Goal: Task Accomplishment & Management: Use online tool/utility

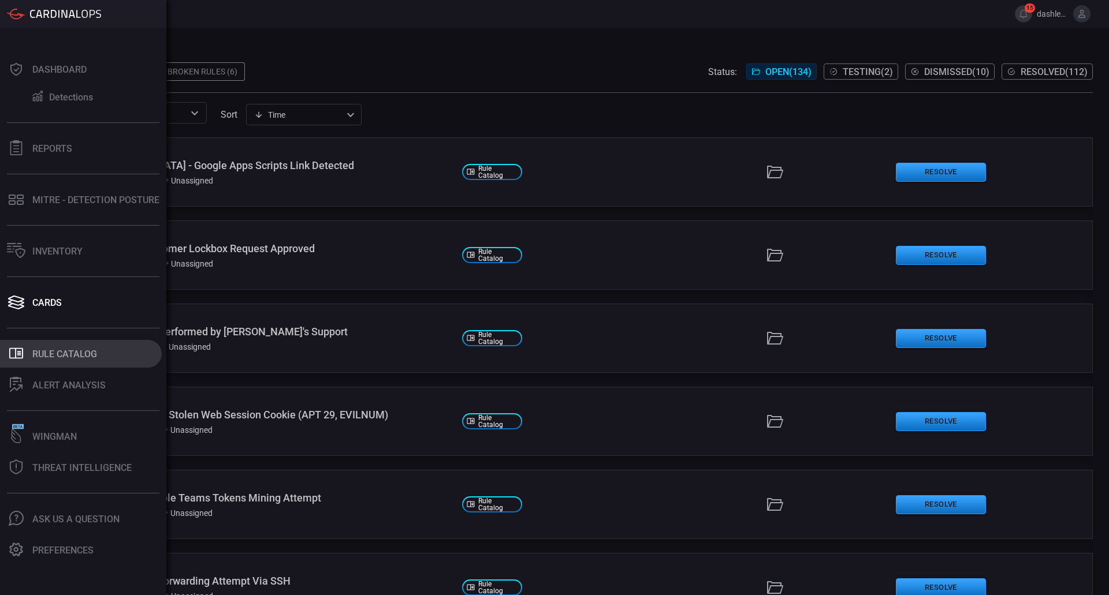
click at [50, 349] on div "Rule Catalog" at bounding box center [64, 354] width 65 height 11
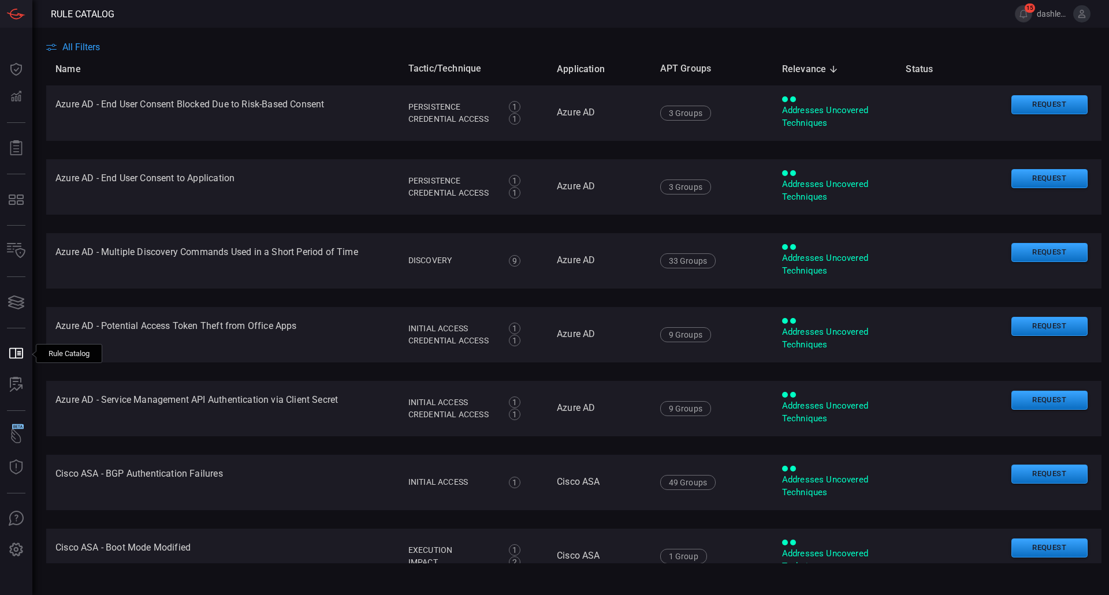
click at [92, 50] on span "All Filters" at bounding box center [81, 47] width 38 height 11
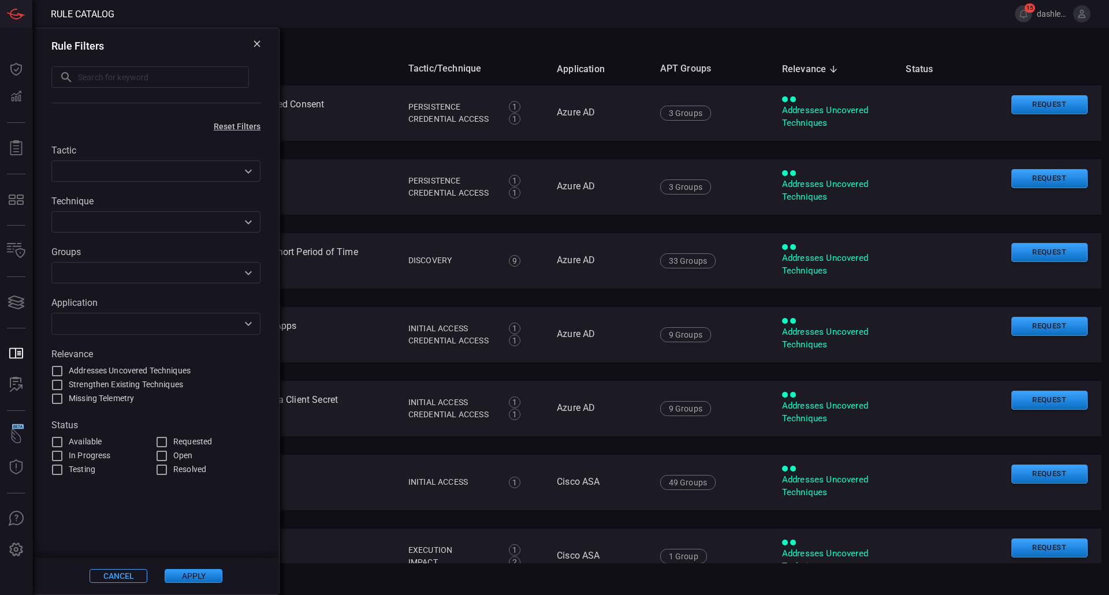
click at [148, 76] on input "text" at bounding box center [163, 76] width 171 height 21
type input "Iexpress"
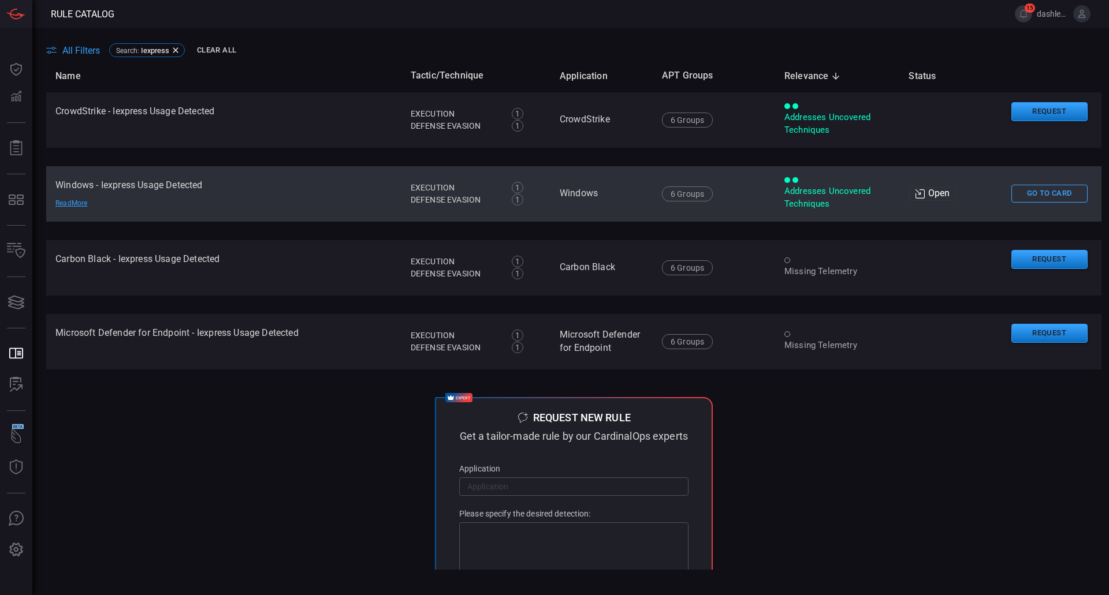
click at [1025, 181] on td "Go To Card" at bounding box center [1051, 193] width 99 height 55
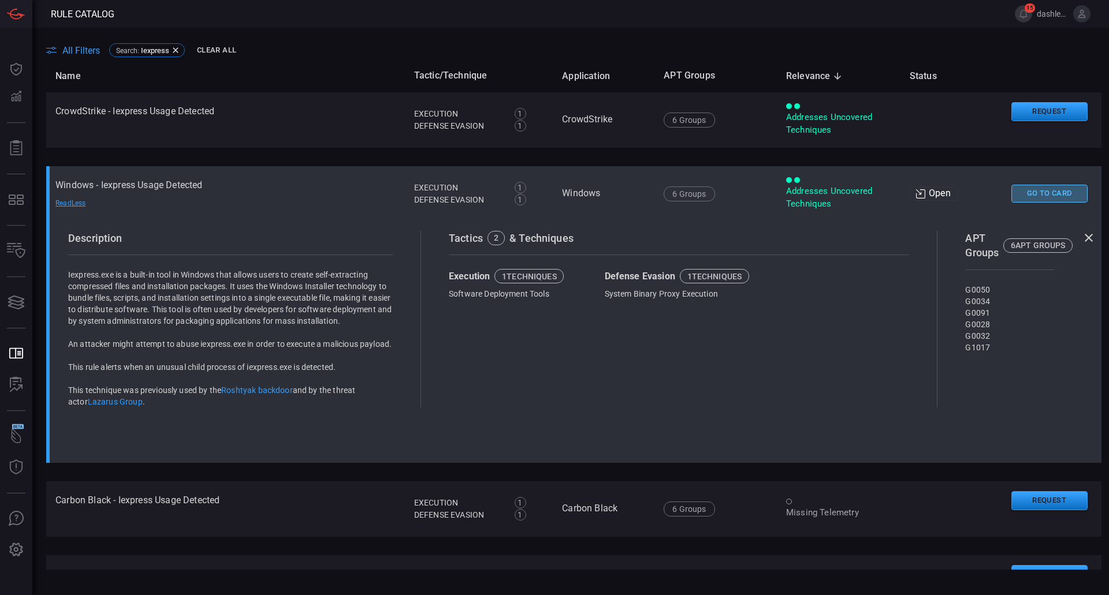
click at [1036, 189] on button "Go To Card" at bounding box center [1049, 194] width 76 height 18
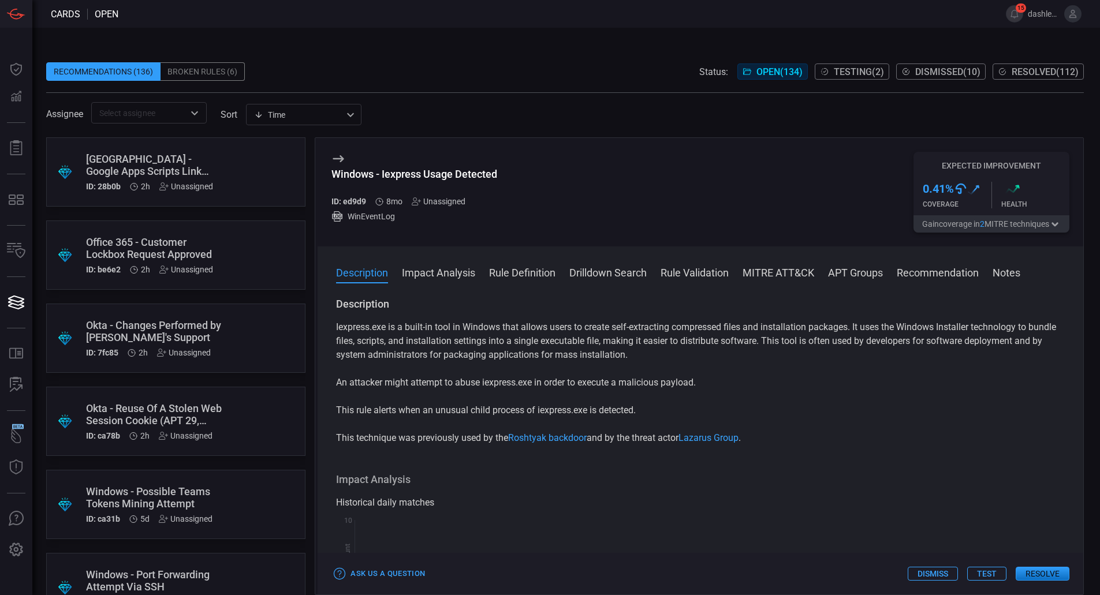
click at [970, 572] on button "Test" at bounding box center [986, 574] width 39 height 14
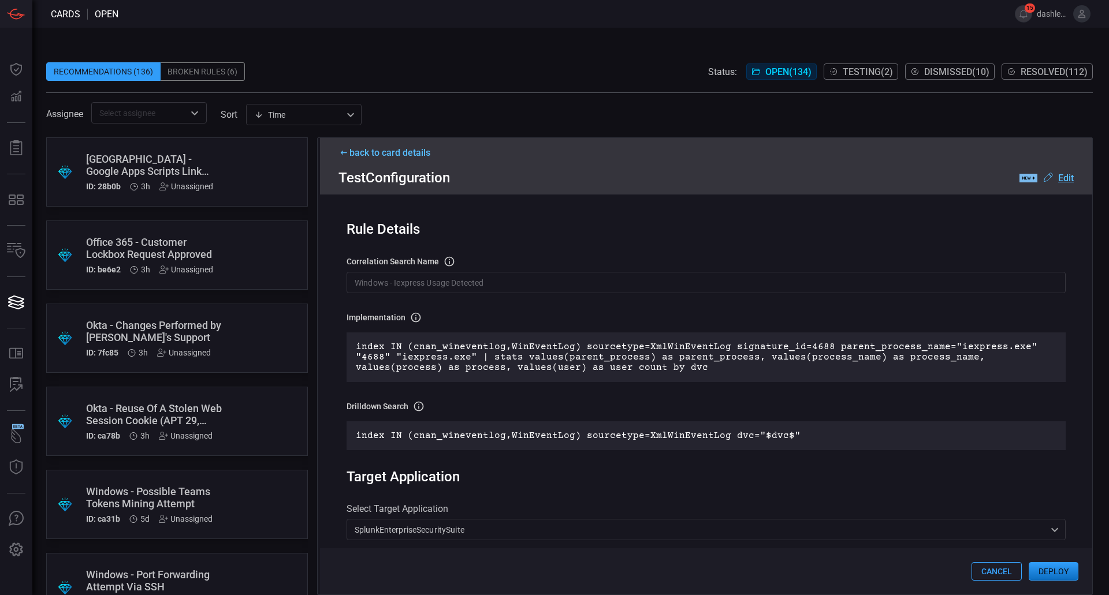
click at [586, 272] on div "correlation search Name Name of the correlation search that will be created in …" at bounding box center [705, 275] width 719 height 38
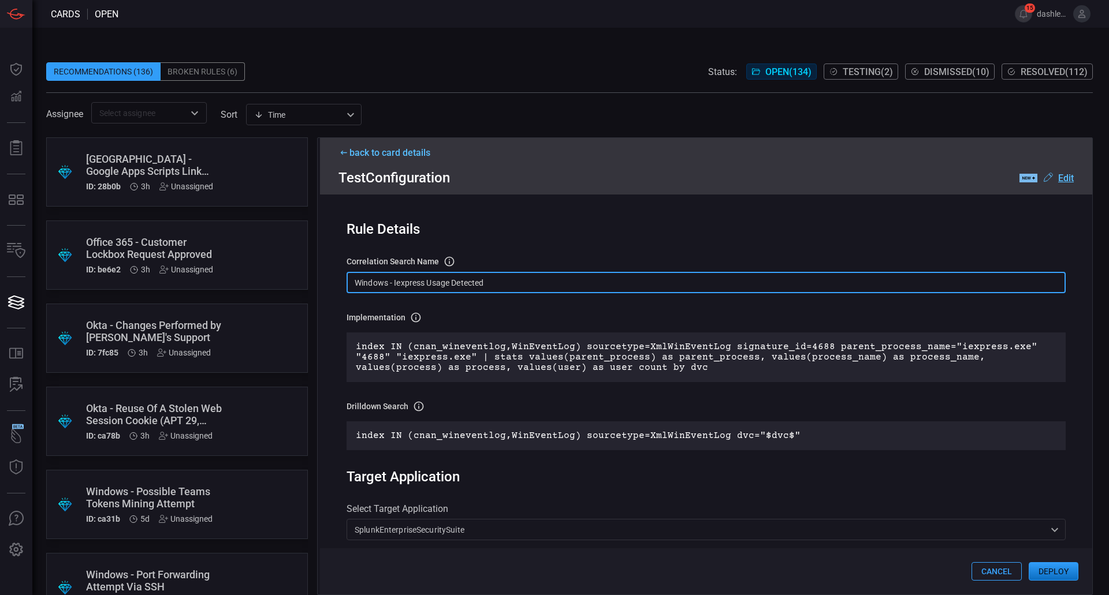
drag, startPoint x: 588, startPoint y: 275, endPoint x: 210, endPoint y: 231, distance: 380.8
click at [395, 241] on div "Rule Details correlation search Name Name of the correlation search that will b…" at bounding box center [706, 395] width 772 height 400
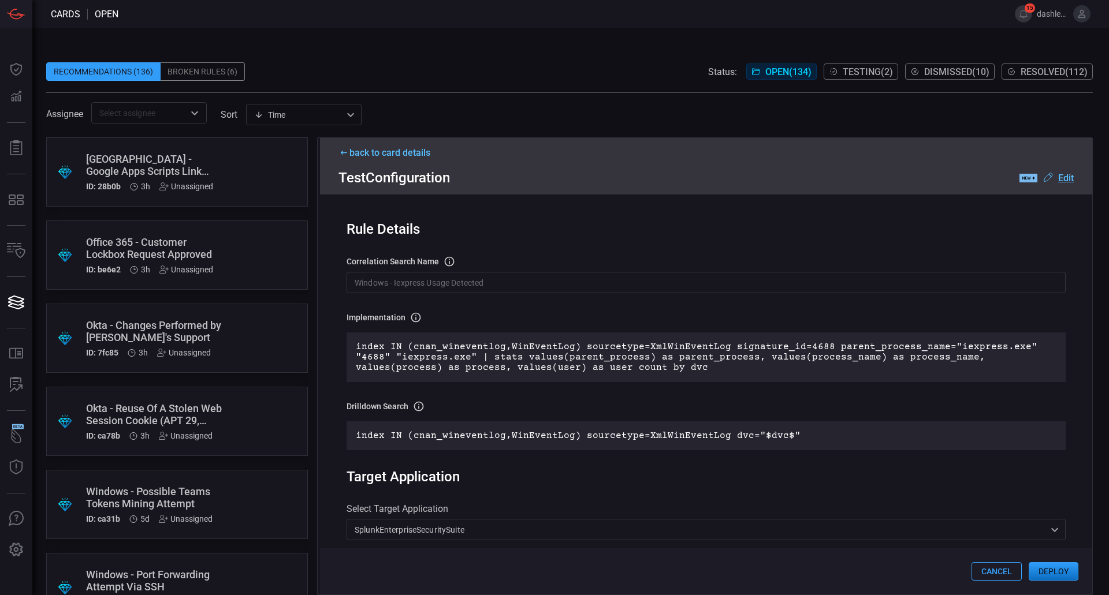
drag, startPoint x: 210, startPoint y: 231, endPoint x: 184, endPoint y: 235, distance: 25.7
click at [184, 235] on div ".suggested_cards_icon{fill:url(#suggested_cards_icon);} Office 365 - Customer L…" at bounding box center [177, 255] width 262 height 69
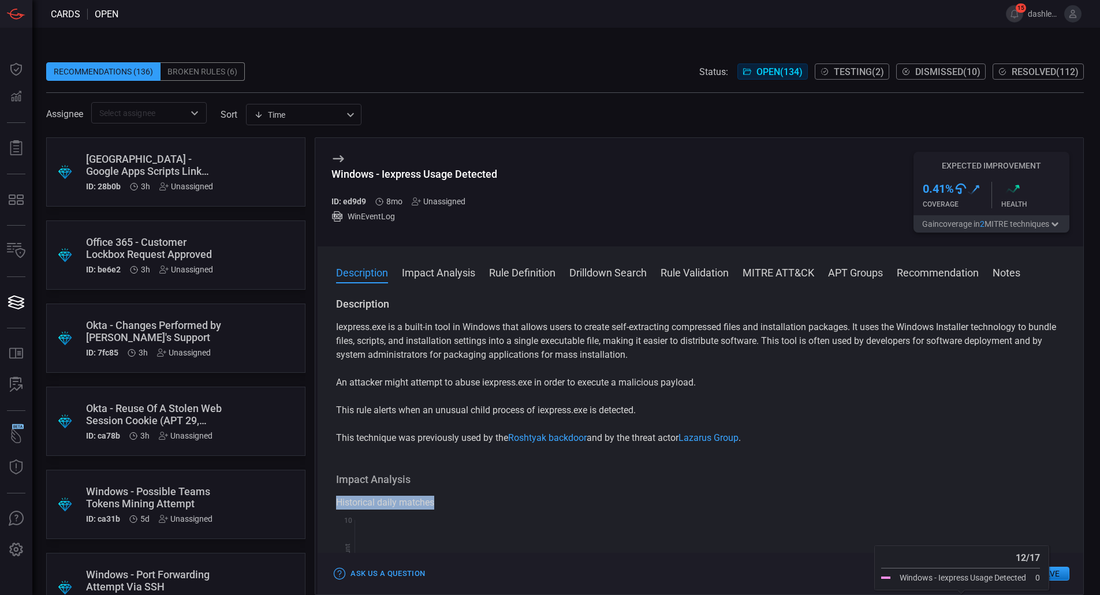
drag, startPoint x: 912, startPoint y: 487, endPoint x: 905, endPoint y: 480, distance: 9.8
click at [905, 480] on div "Impact Analysis Historical daily matches Created with Highcharts 10.3.2 Hit Cou…" at bounding box center [700, 572] width 729 height 198
click at [904, 476] on h3 "Impact Analysis" at bounding box center [700, 480] width 729 height 14
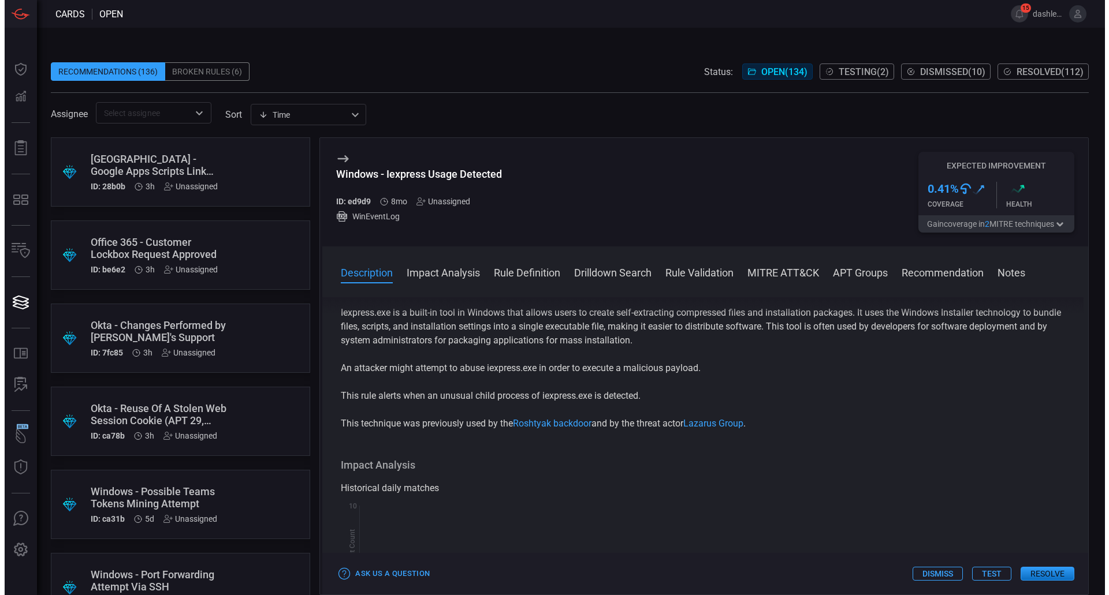
scroll to position [88, 0]
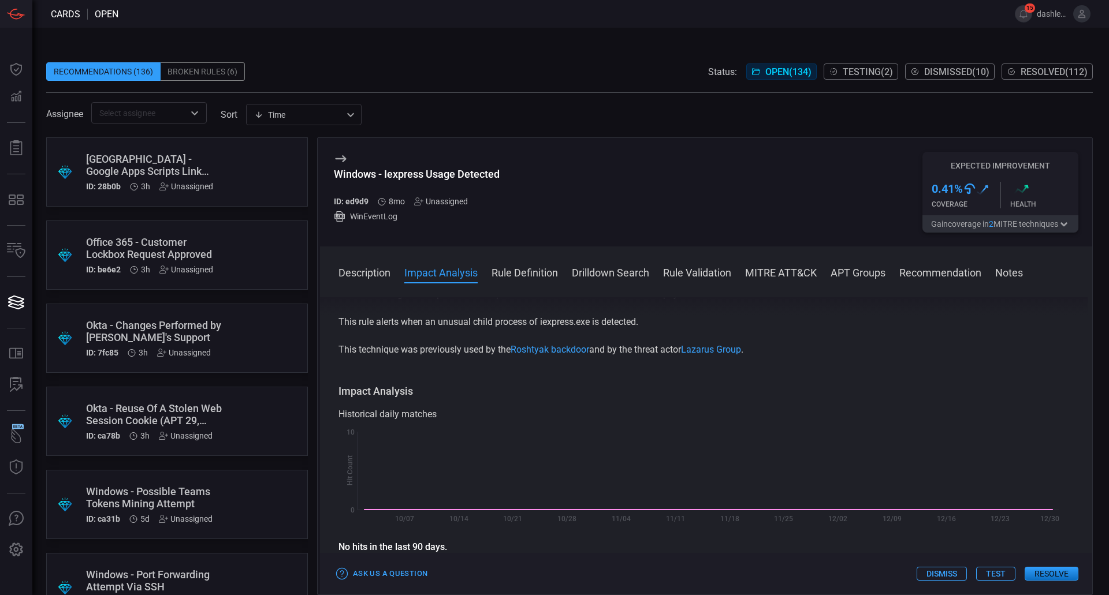
click at [996, 574] on button "Test" at bounding box center [995, 574] width 39 height 14
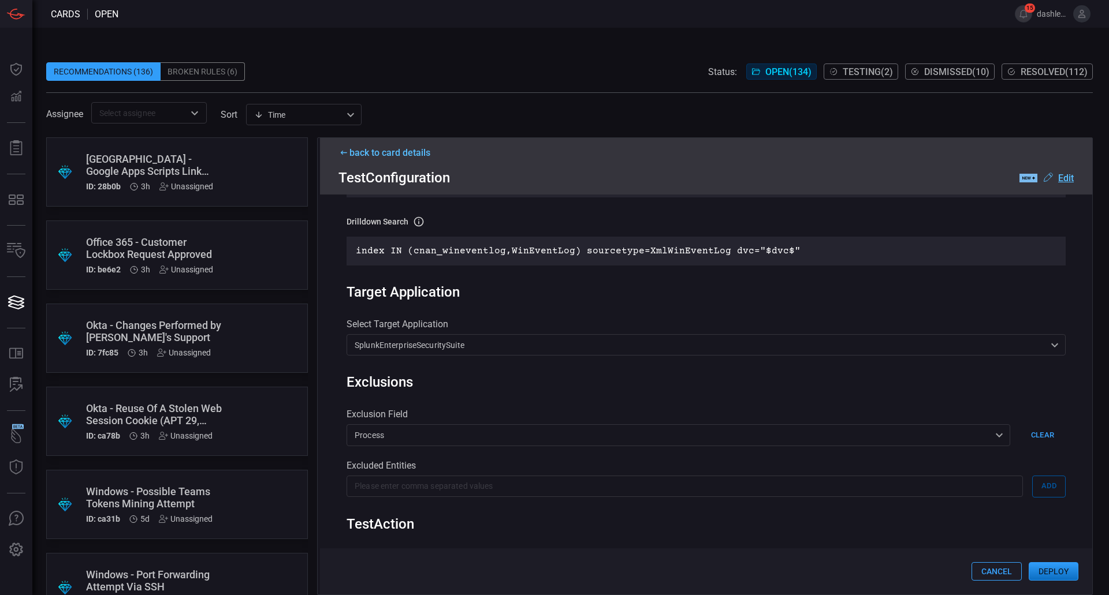
scroll to position [181, 0]
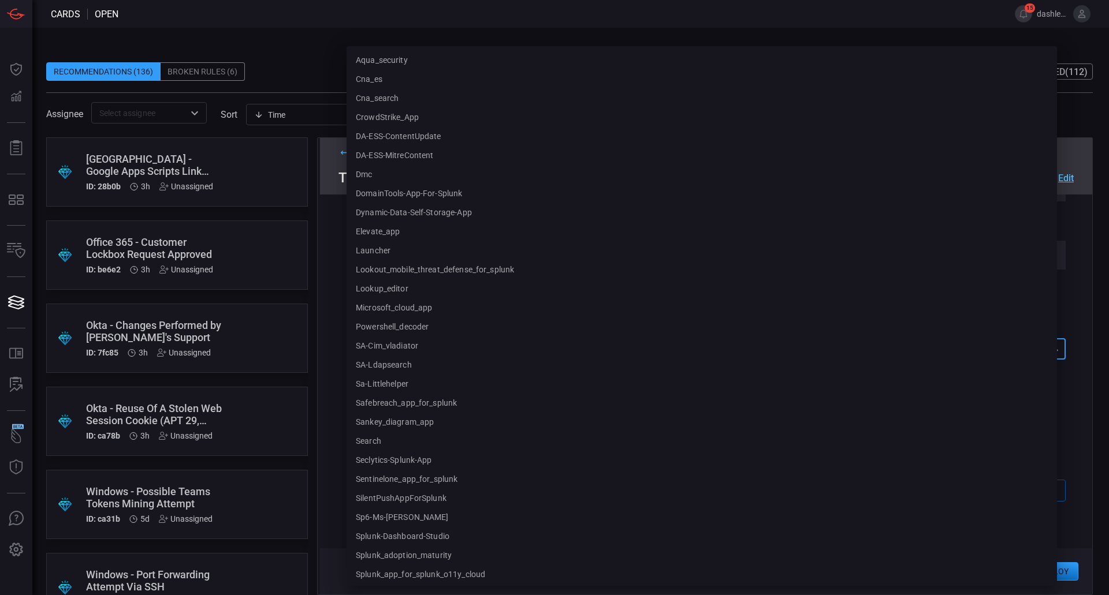
click at [751, 344] on div "SplunkEnterpriseSecuritySuite SplunkEnterpriseSecuritySuite aqua_security cna_e…" at bounding box center [705, 348] width 719 height 21
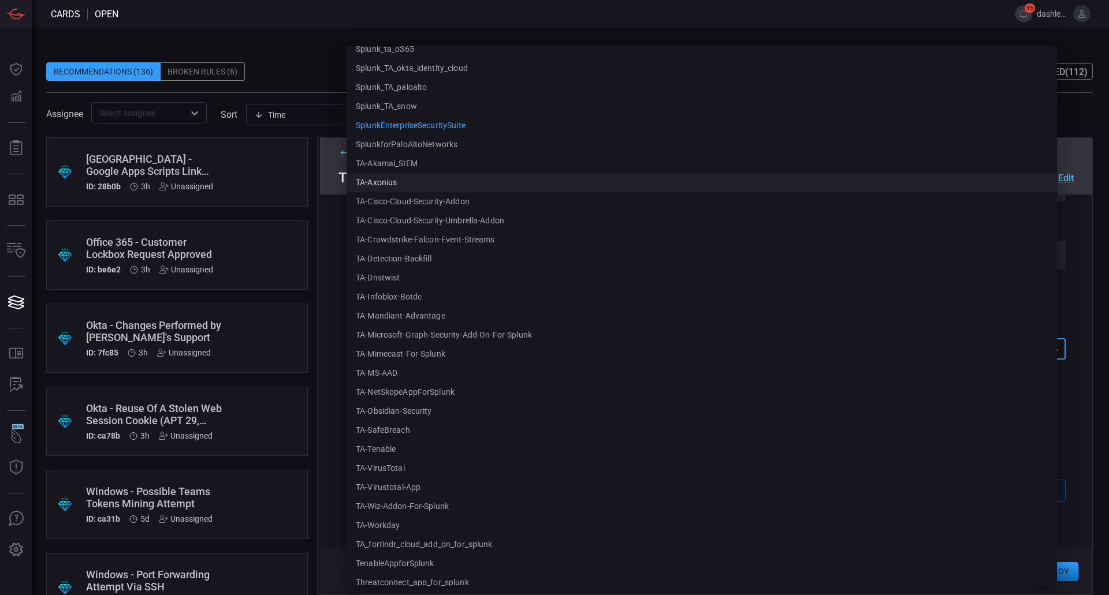
scroll to position [841, 0]
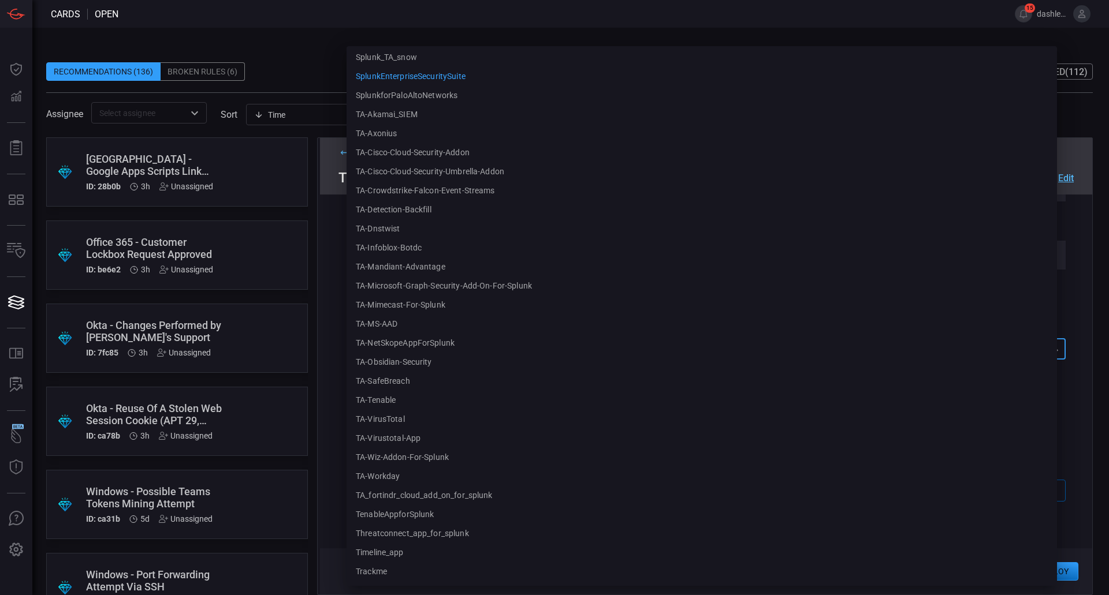
click at [319, 354] on div at bounding box center [554, 297] width 1109 height 595
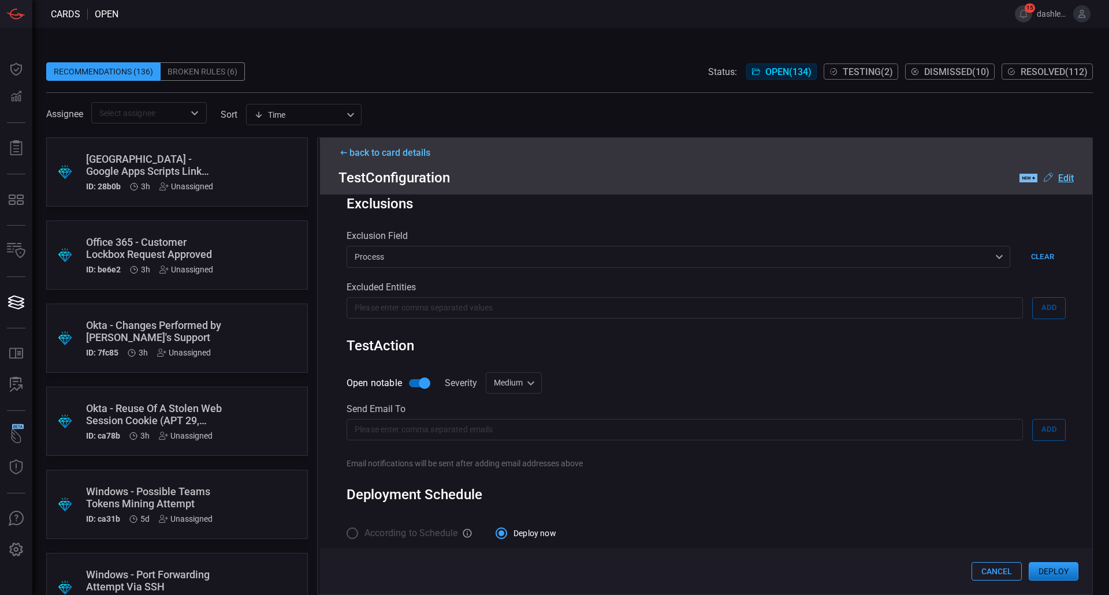
scroll to position [375, 0]
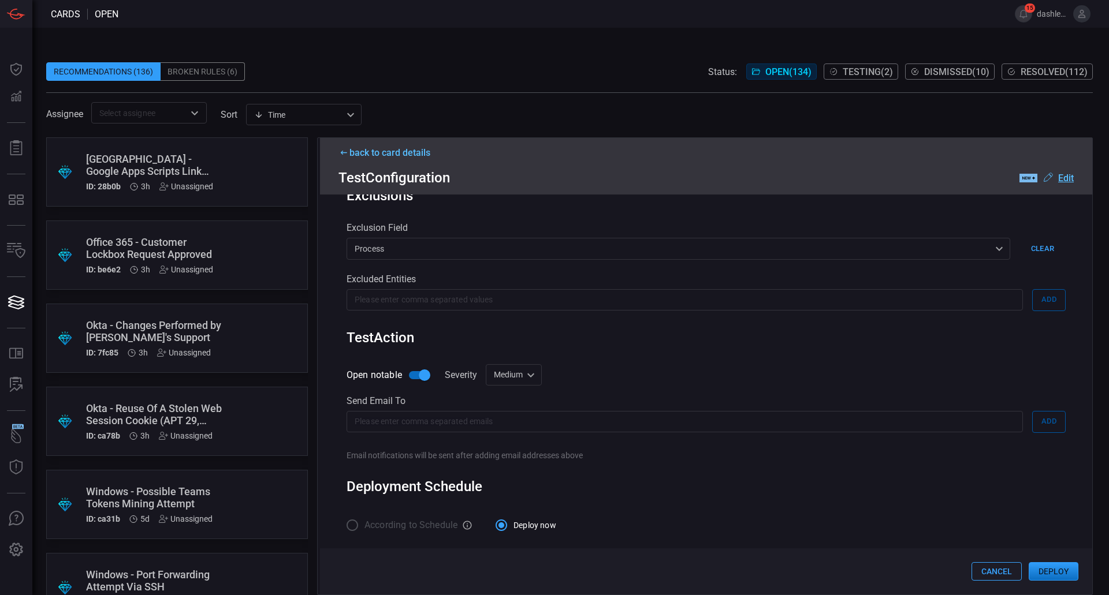
click at [528, 370] on div "Medium medium ​" at bounding box center [514, 374] width 56 height 21
click at [591, 363] on div at bounding box center [554, 297] width 1109 height 595
click at [1060, 567] on button "Deploy" at bounding box center [1053, 571] width 50 height 18
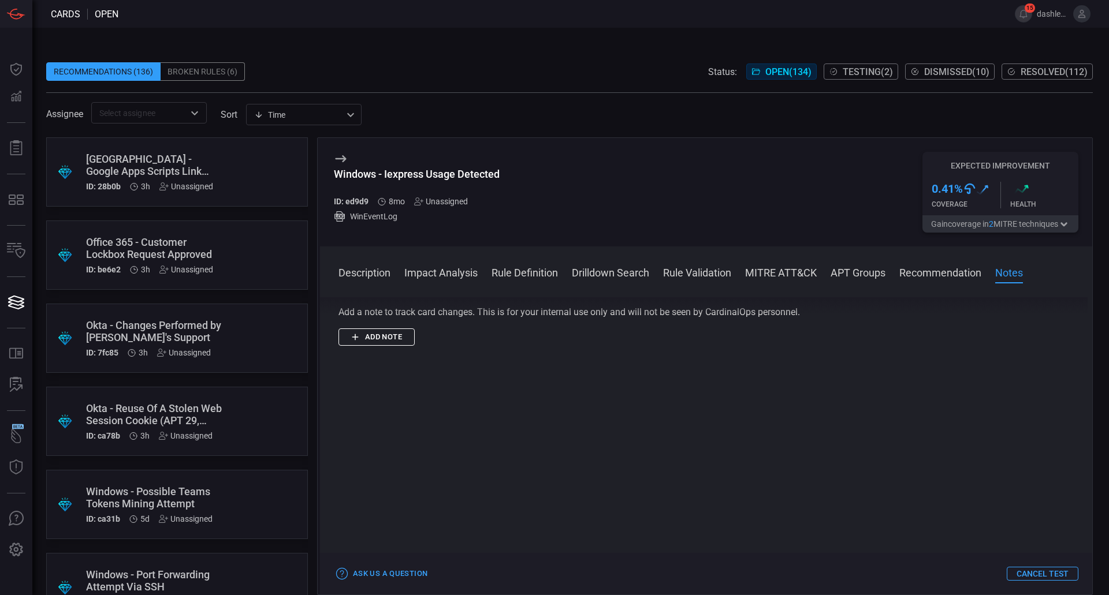
scroll to position [656, 0]
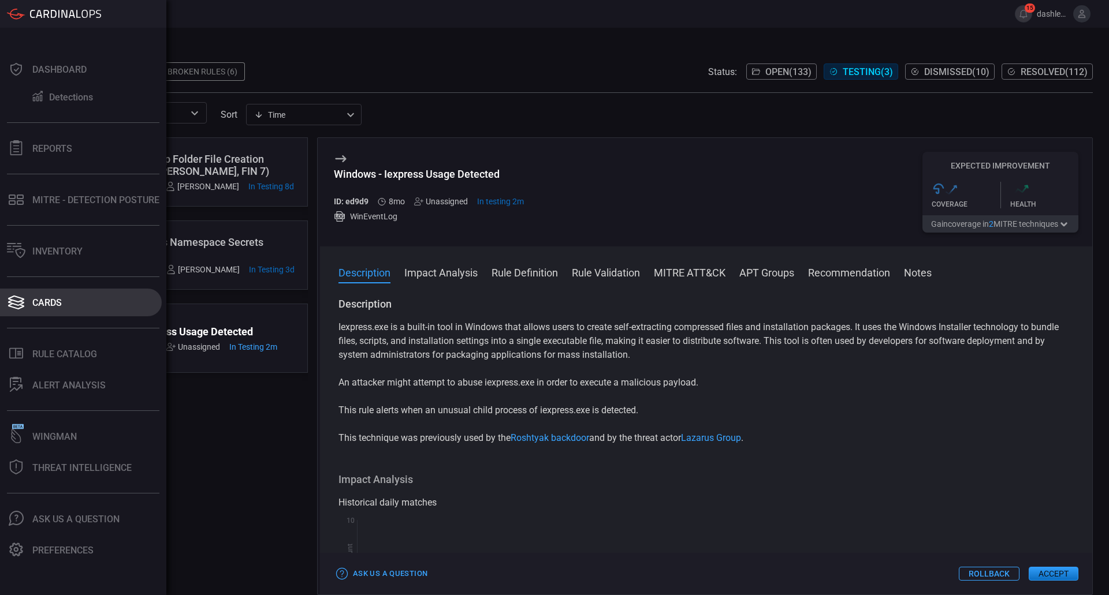
click at [71, 300] on button "Cards" at bounding box center [81, 303] width 162 height 28
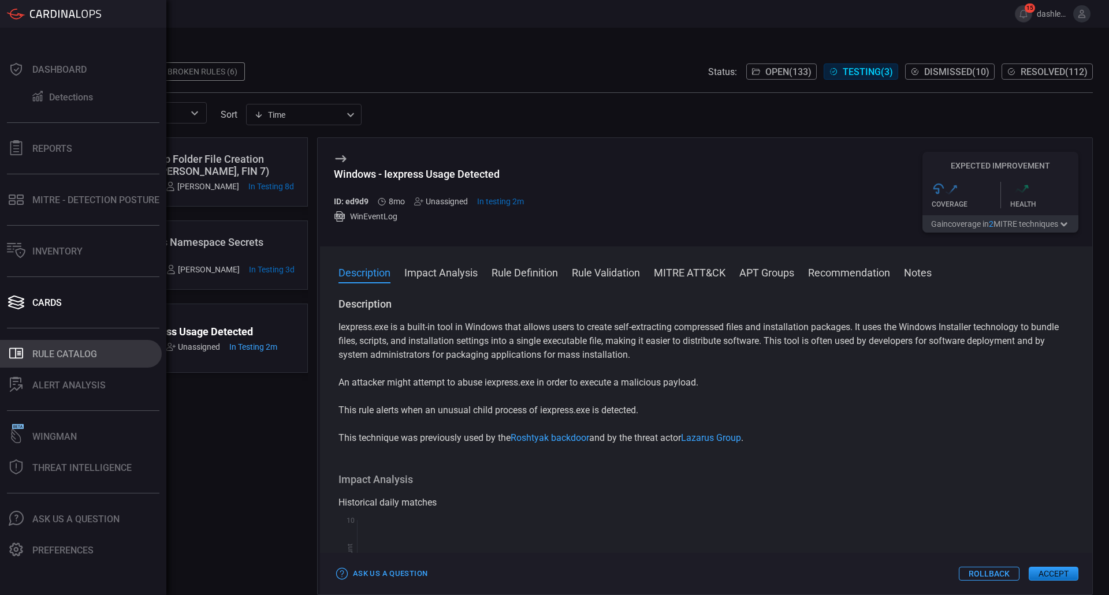
click at [50, 355] on div "Rule Catalog" at bounding box center [64, 354] width 65 height 11
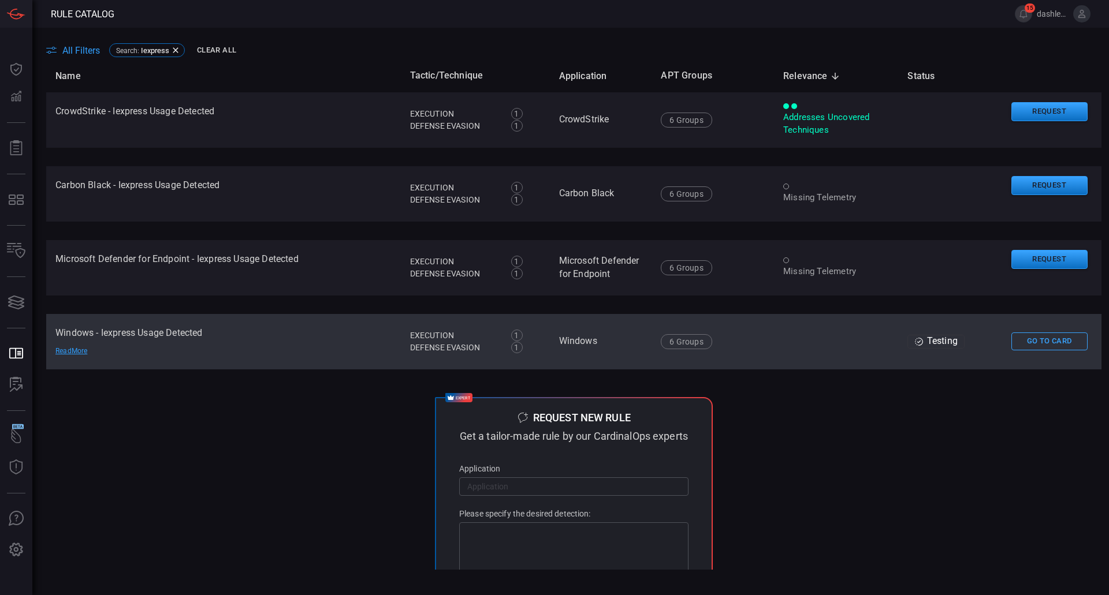
click at [1031, 351] on td "Go To Card" at bounding box center [1051, 341] width 99 height 55
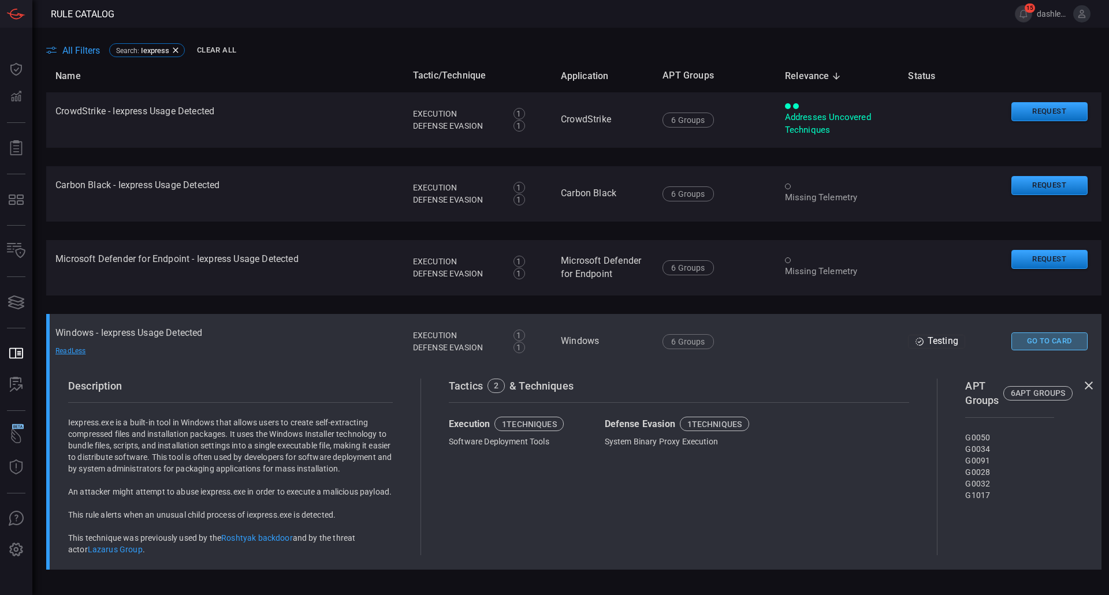
click at [1036, 342] on button "Go To Card" at bounding box center [1049, 342] width 76 height 18
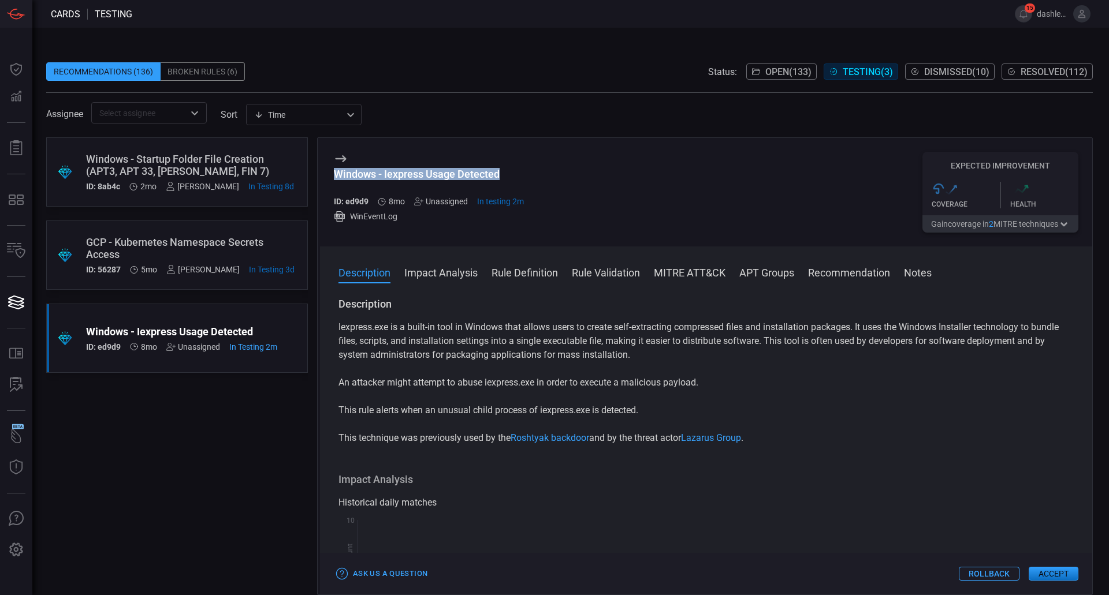
drag, startPoint x: 519, startPoint y: 169, endPoint x: 323, endPoint y: 166, distance: 196.4
click at [323, 166] on div "Windows - Iexpress Usage Detected ID: ed9d9 8mo Unassigned In testing 2m WinEve…" at bounding box center [706, 192] width 772 height 109
copy div "Windows - Iexpress Usage Detected"
click at [680, 565] on div "Ask Us a Question Rollback Accept" at bounding box center [701, 574] width 766 height 42
click at [965, 570] on button "Rollback" at bounding box center [980, 574] width 61 height 14
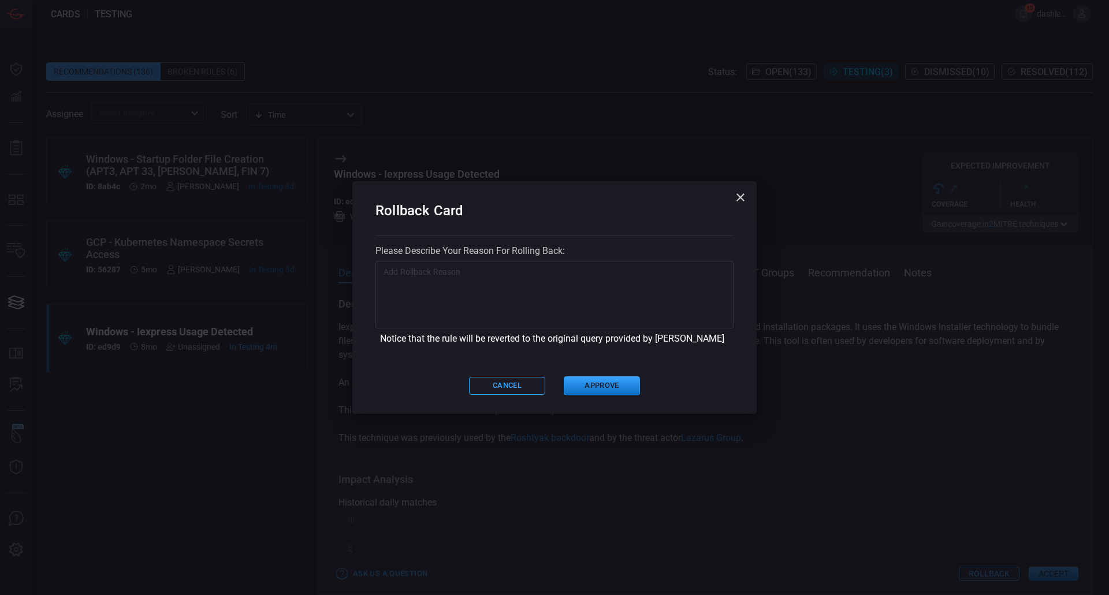
click at [510, 279] on textarea at bounding box center [554, 295] width 342 height 58
click at [740, 204] on icon "button" at bounding box center [740, 198] width 14 height 14
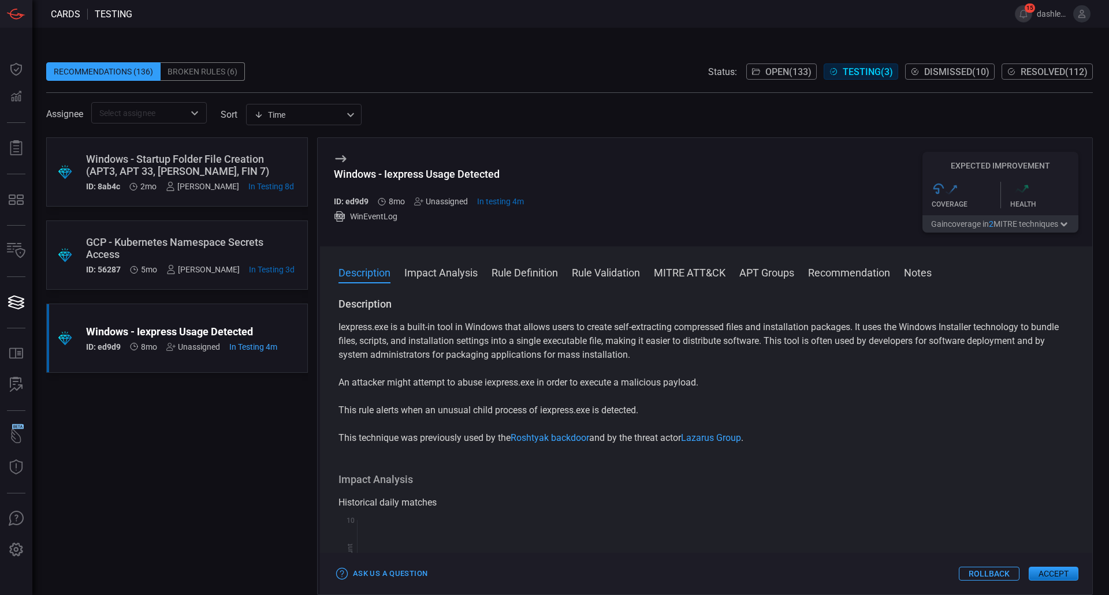
click at [965, 573] on button "Rollback" at bounding box center [989, 574] width 61 height 14
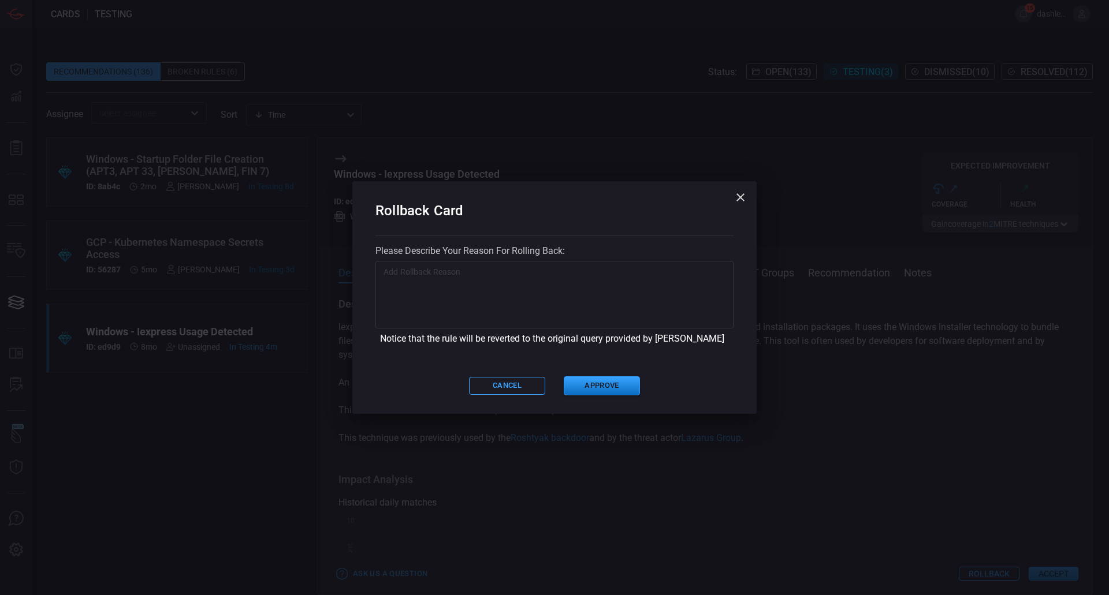
click at [527, 312] on textarea at bounding box center [554, 295] width 342 height 58
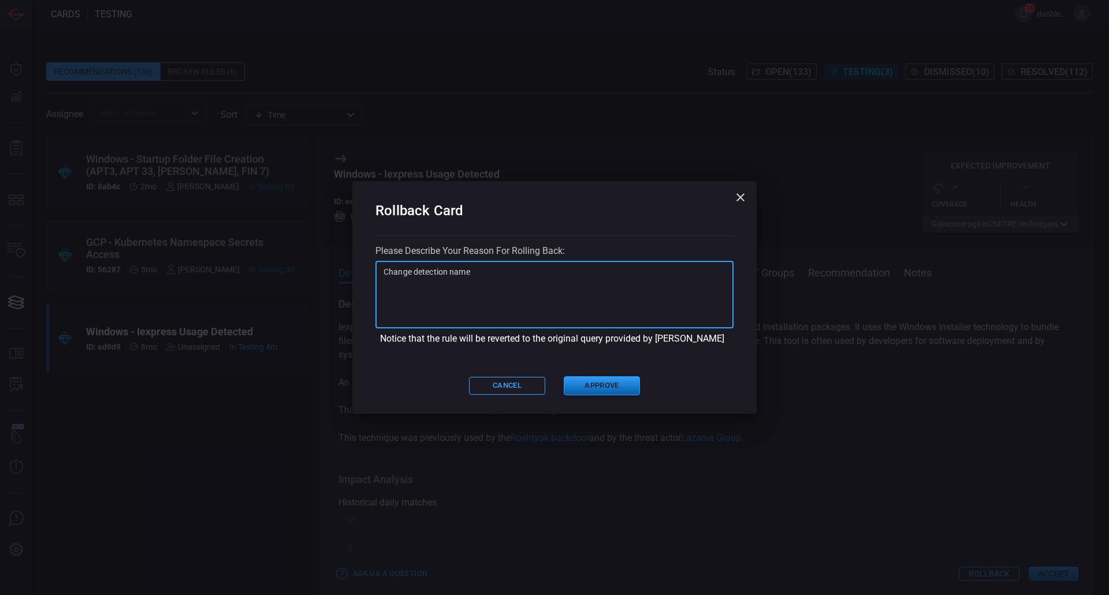
type textarea "Change detection name"
click at [619, 382] on button "Approve" at bounding box center [602, 385] width 76 height 19
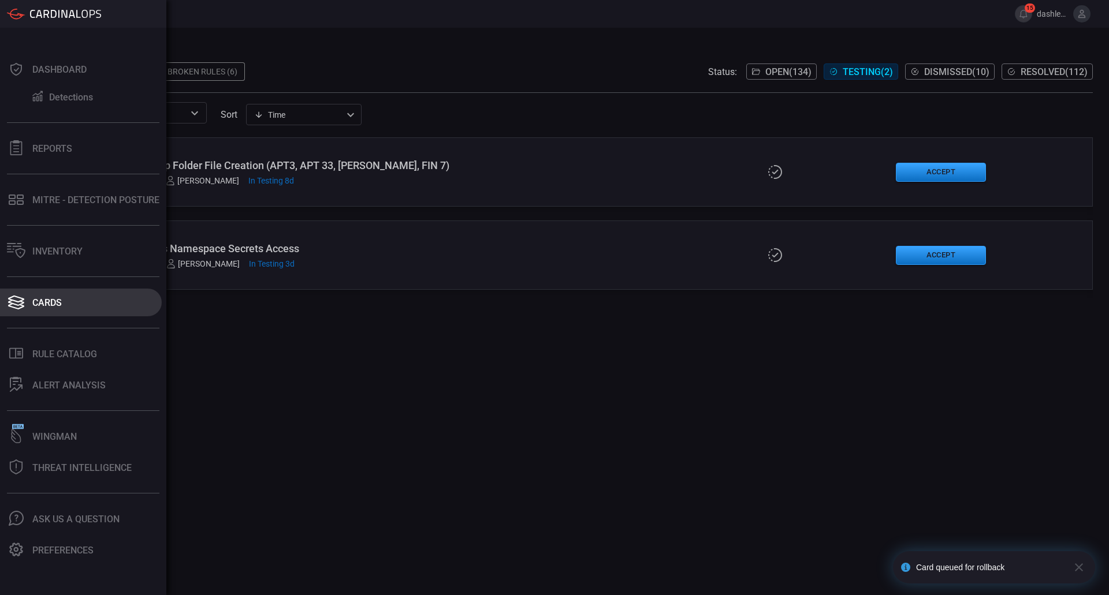
click at [65, 297] on button "Cards" at bounding box center [81, 303] width 162 height 28
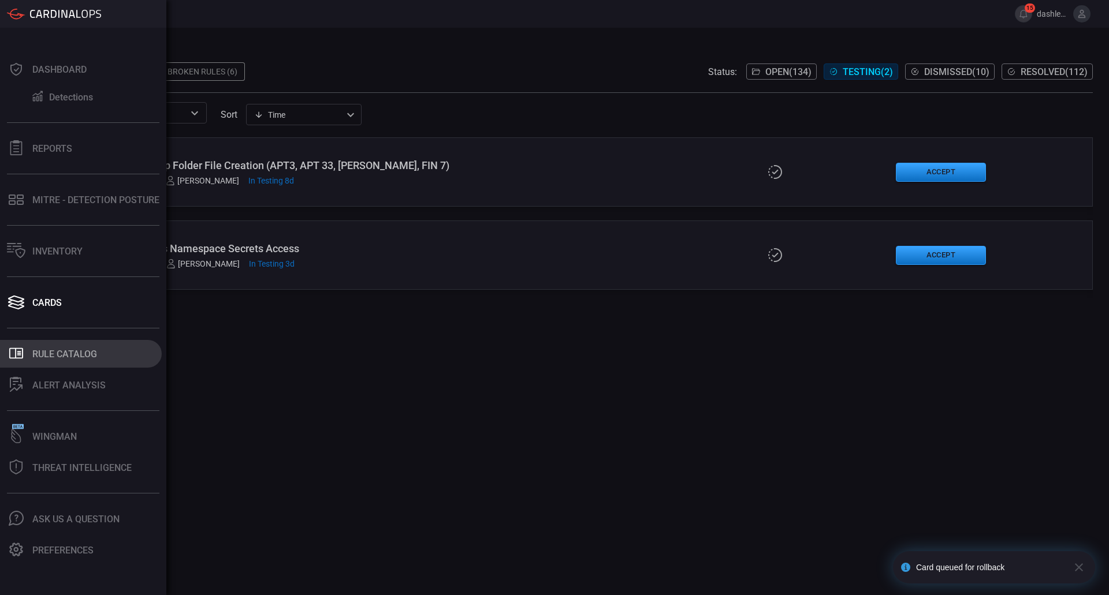
click at [63, 341] on button ".st0_rule_catalog_icon{fill: currentColor;} Rule Catalog" at bounding box center [81, 354] width 162 height 28
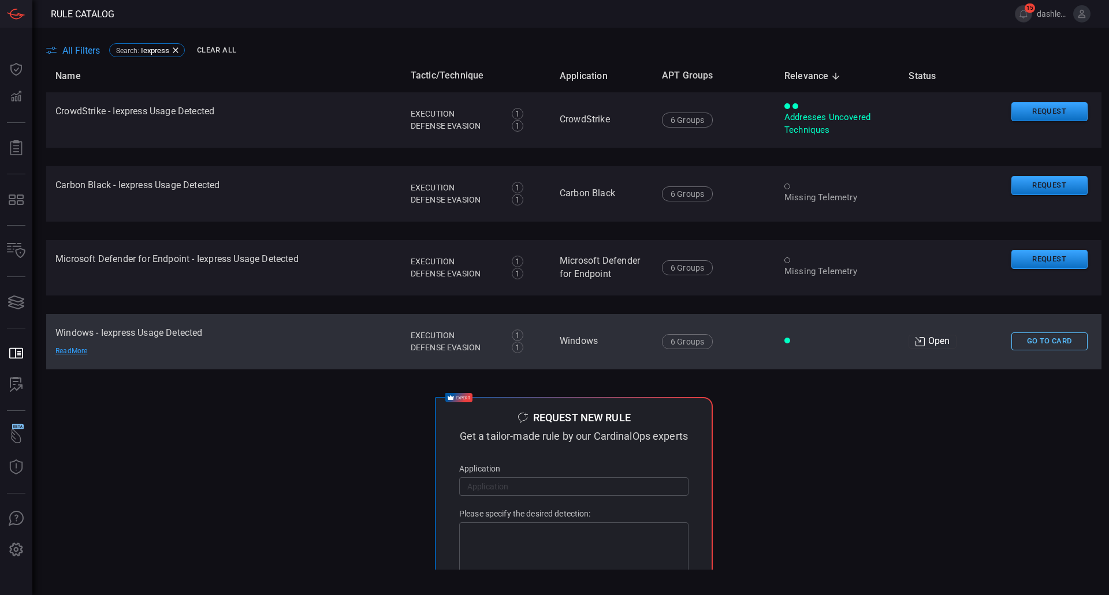
click at [1037, 341] on button "Go To Card" at bounding box center [1049, 342] width 76 height 18
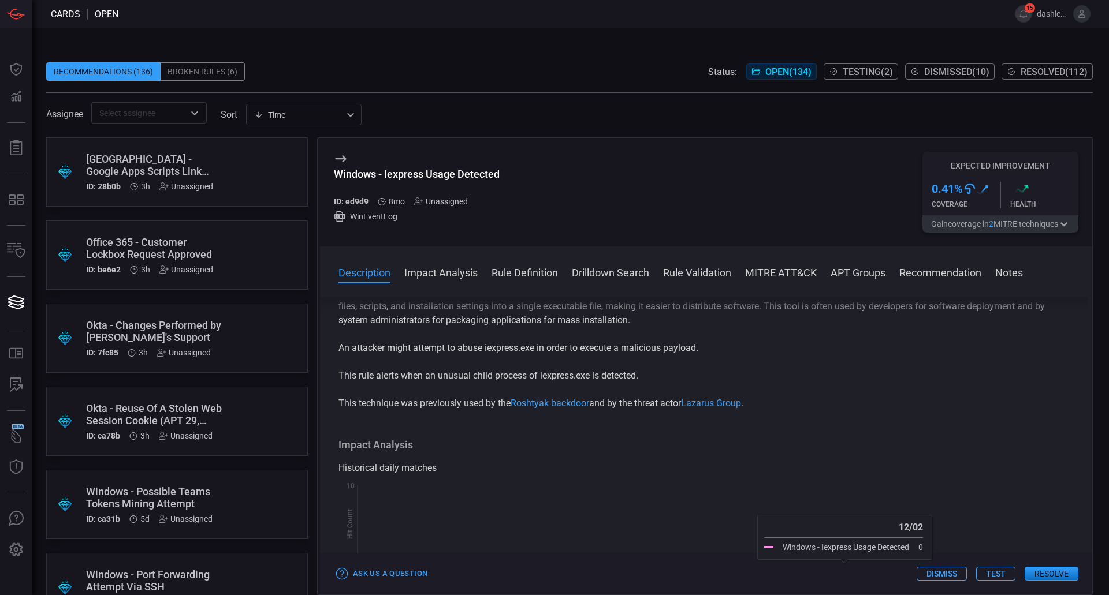
scroll to position [39, 0]
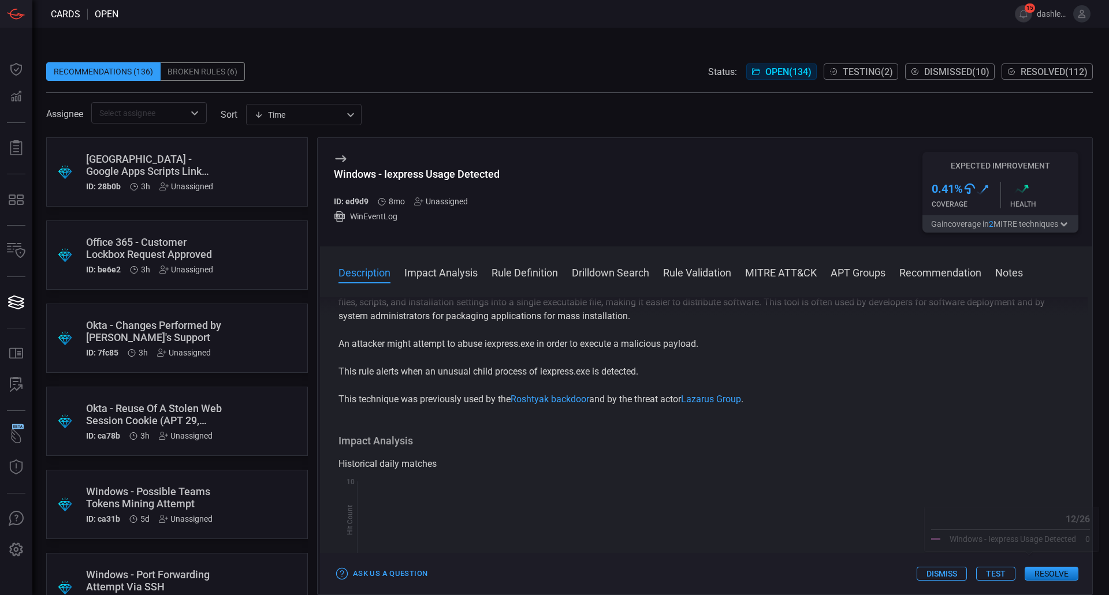
click at [985, 571] on button "Test" at bounding box center [995, 574] width 39 height 14
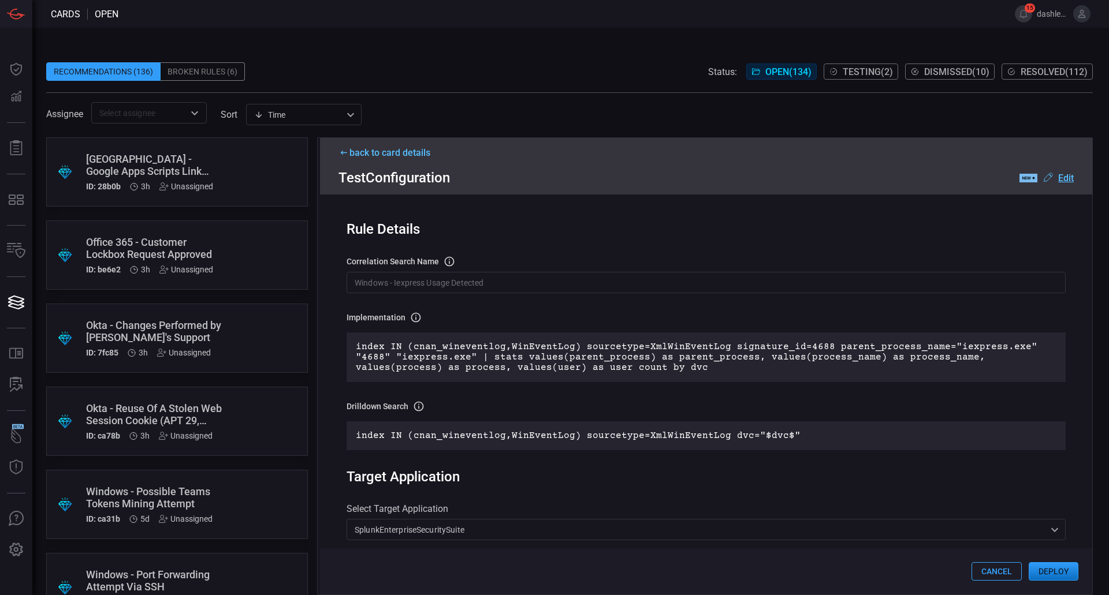
click at [554, 271] on div "correlation search Name Name of the correlation search that will be created in …" at bounding box center [705, 275] width 719 height 38
click at [556, 276] on input "Windows - Iexpress Usage Detected" at bounding box center [705, 282] width 719 height 21
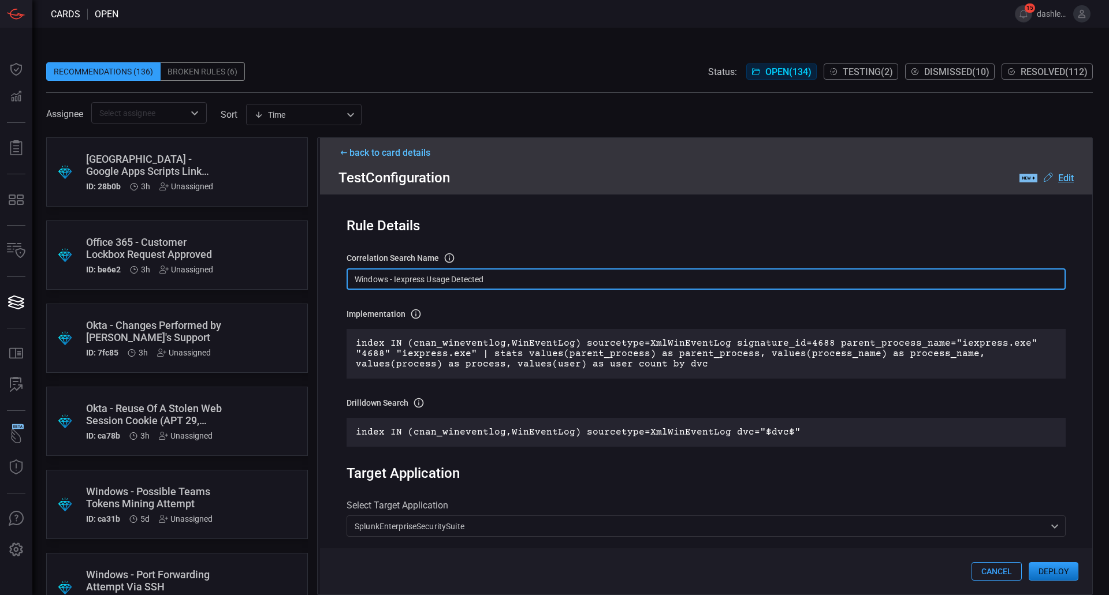
scroll to position [0, 0]
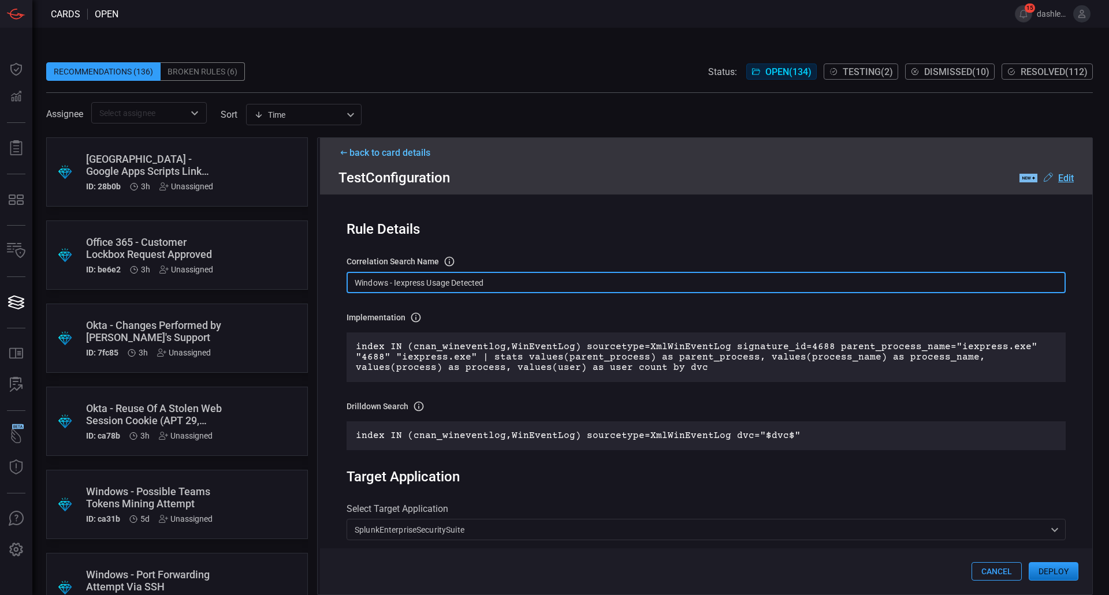
click at [989, 563] on button "Cancel" at bounding box center [996, 571] width 50 height 18
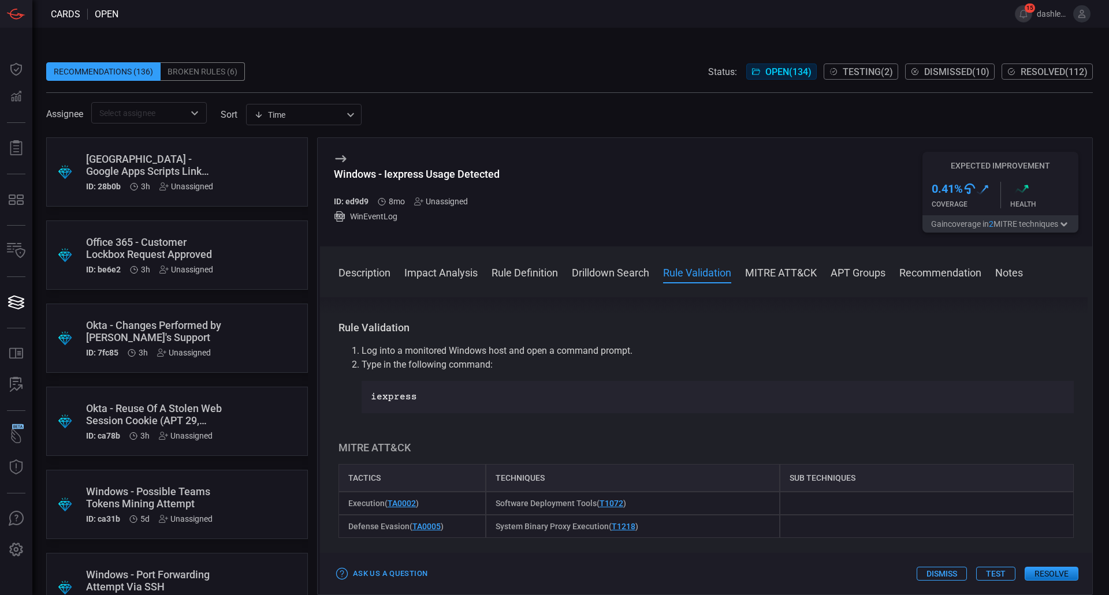
scroll to position [570, 0]
click at [900, 340] on div "Rule Validation Log into a monitored Windows host and open a command prompt. Ty…" at bounding box center [705, 369] width 735 height 92
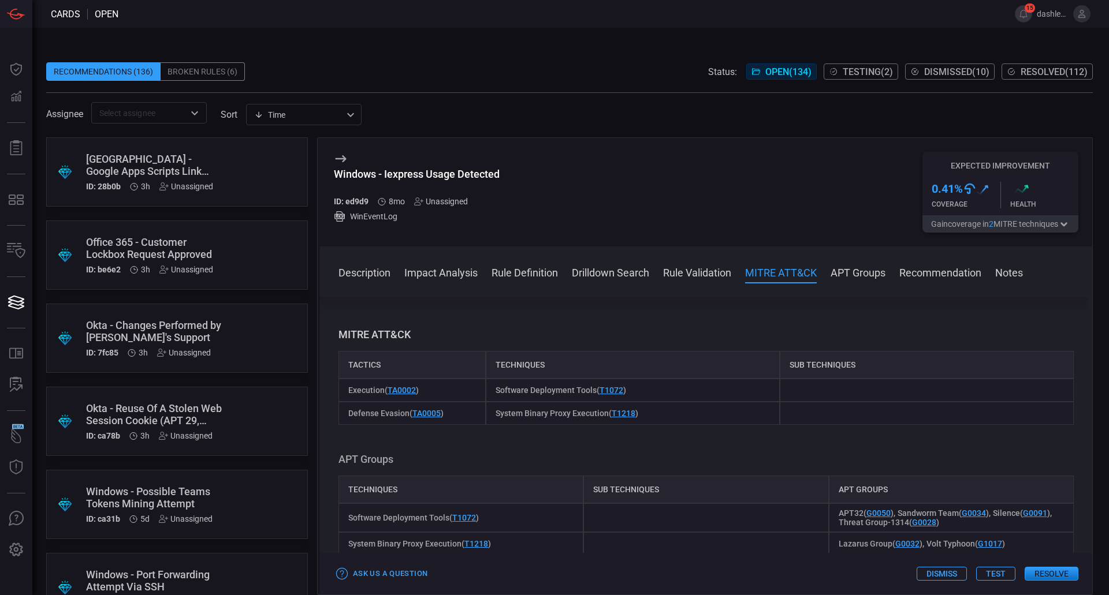
scroll to position [689, 0]
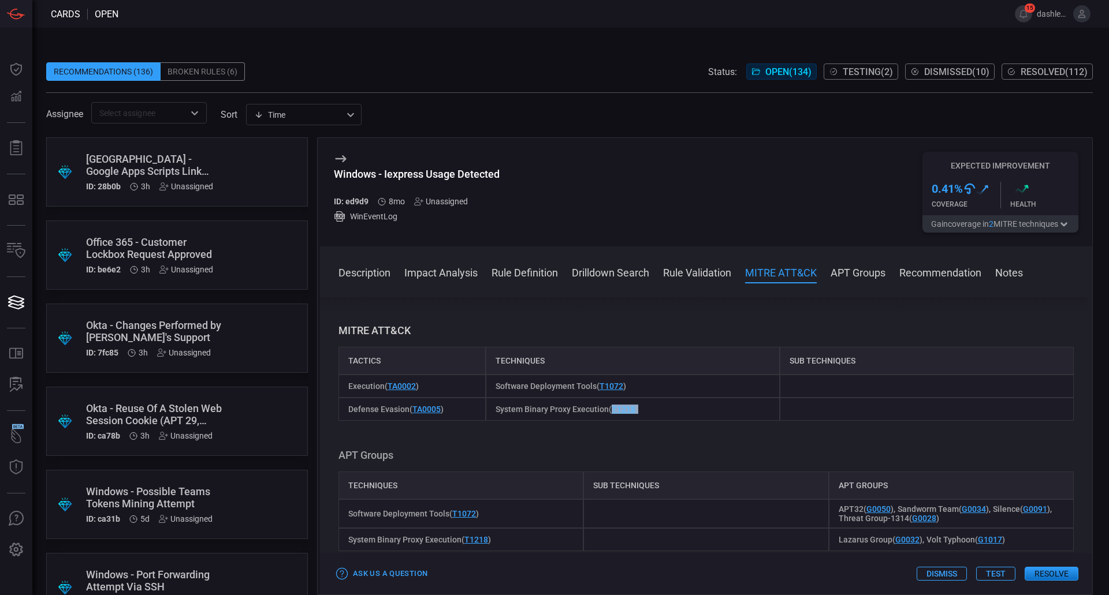
drag, startPoint x: 644, startPoint y: 404, endPoint x: 610, endPoint y: 414, distance: 36.2
click at [610, 414] on div "System Binary Proxy Execution ( T1218 )" at bounding box center [633, 409] width 294 height 23
copy span "T1218 )"
click at [994, 575] on button "Test" at bounding box center [995, 574] width 39 height 14
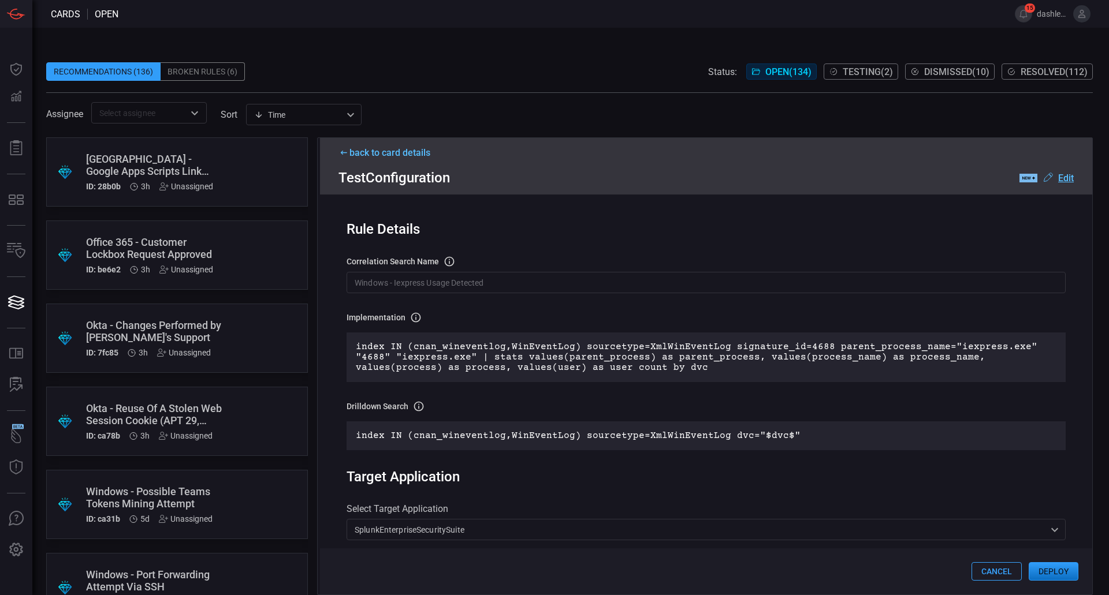
click at [429, 271] on div "correlation search Name Name of the correlation search that will be created in …" at bounding box center [705, 275] width 719 height 38
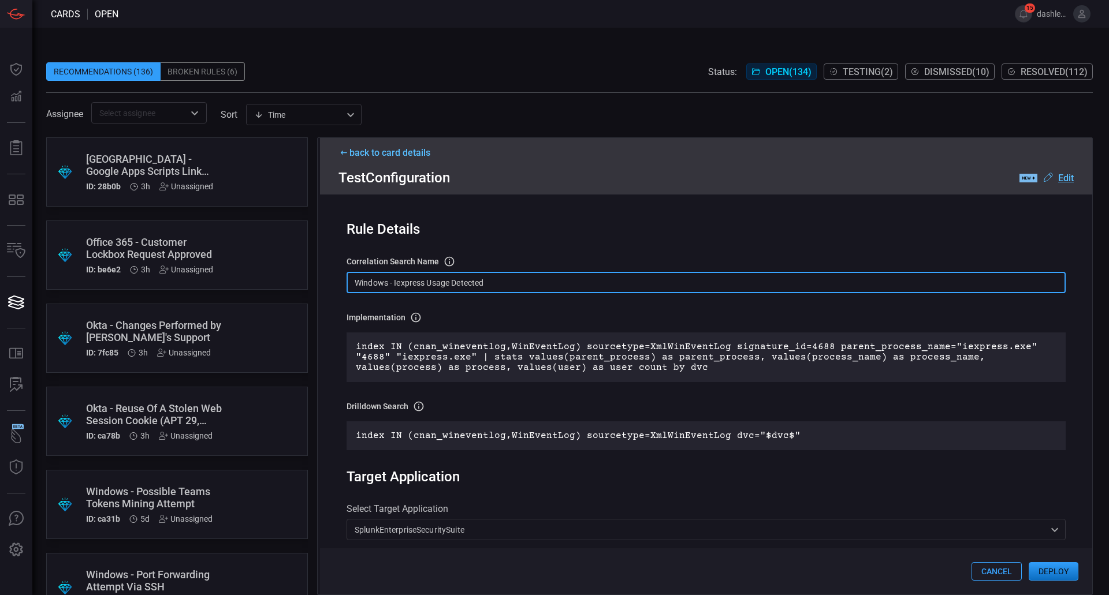
paste input "T1218)"
click at [405, 287] on input "T1218 - Windows - Iexpress Usage Detected" at bounding box center [705, 282] width 719 height 21
drag, startPoint x: 405, startPoint y: 287, endPoint x: 413, endPoint y: 309, distance: 23.4
click at [405, 288] on input "T1218 - Windows - Iexpress Usage Detected" at bounding box center [705, 282] width 719 height 21
click at [535, 277] on input "T1218 - Wineventlog - Iexpress Usage Detected" at bounding box center [705, 282] width 719 height 21
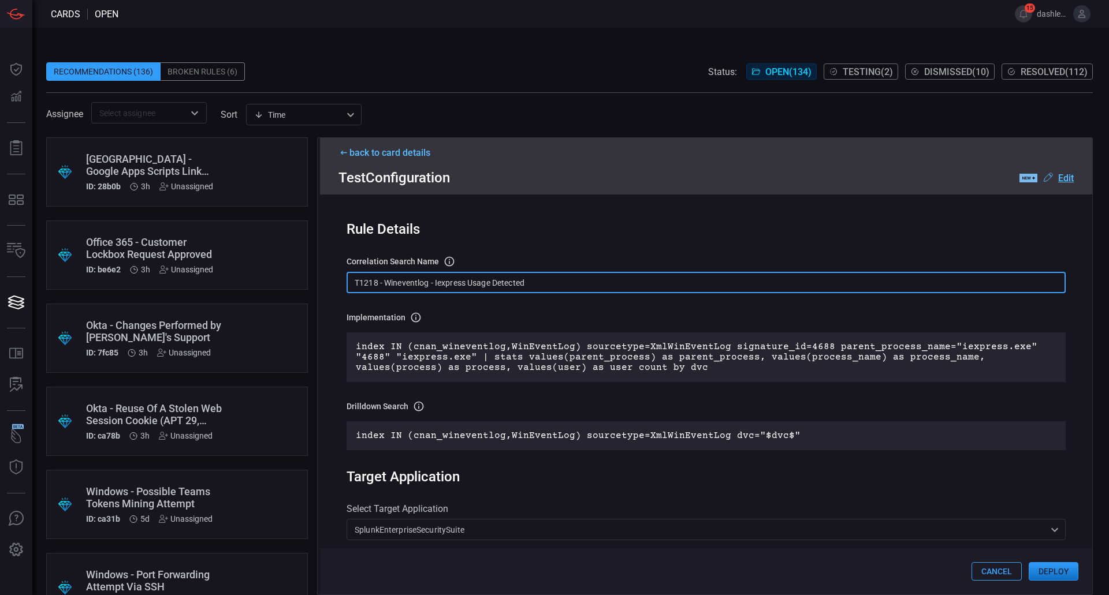
type input "T1218 - Wineventlog - Iexpress Usage Detected"
click at [732, 370] on p "index IN (cnan_wineventlog,WinEventLog) sourcetype=XmlWinEventLog signature_id=…" at bounding box center [706, 357] width 700 height 31
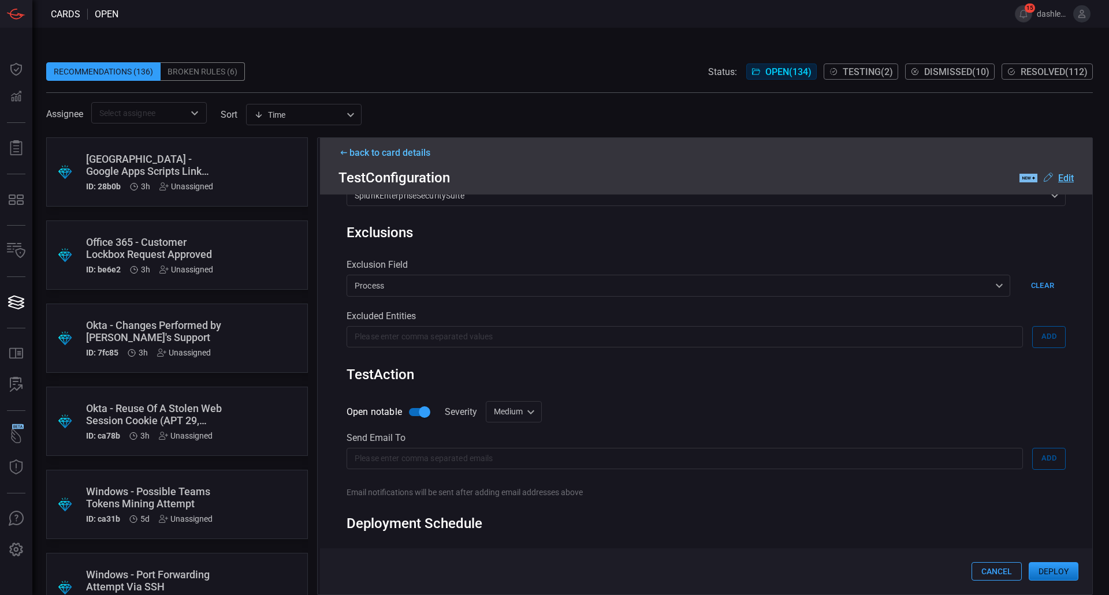
scroll to position [375, 0]
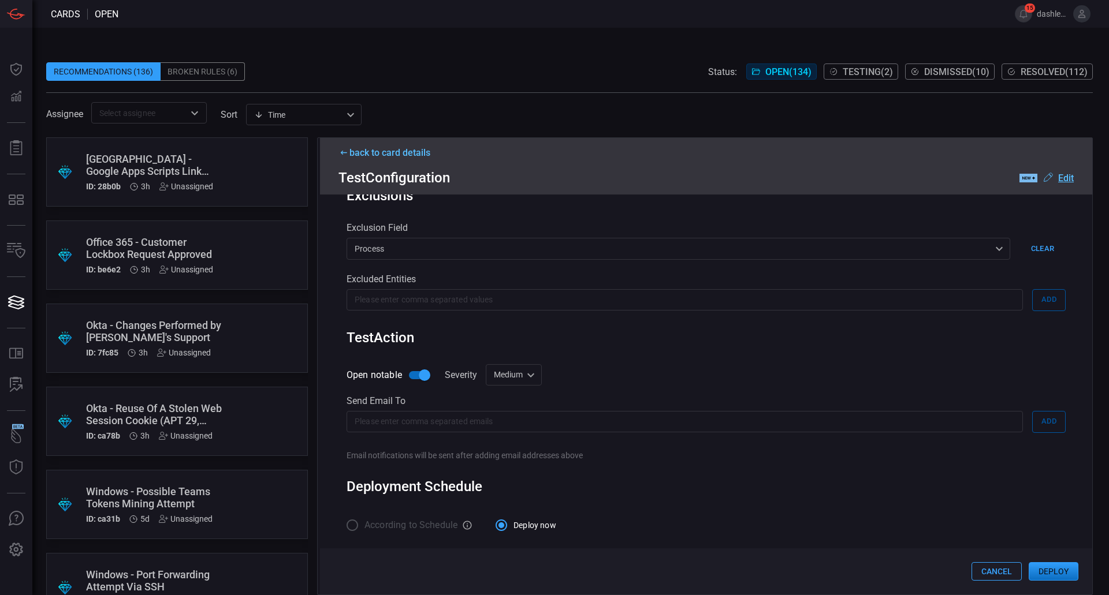
click at [1048, 568] on button "Deploy" at bounding box center [1053, 571] width 50 height 18
